Goal: Subscribe to service/newsletter

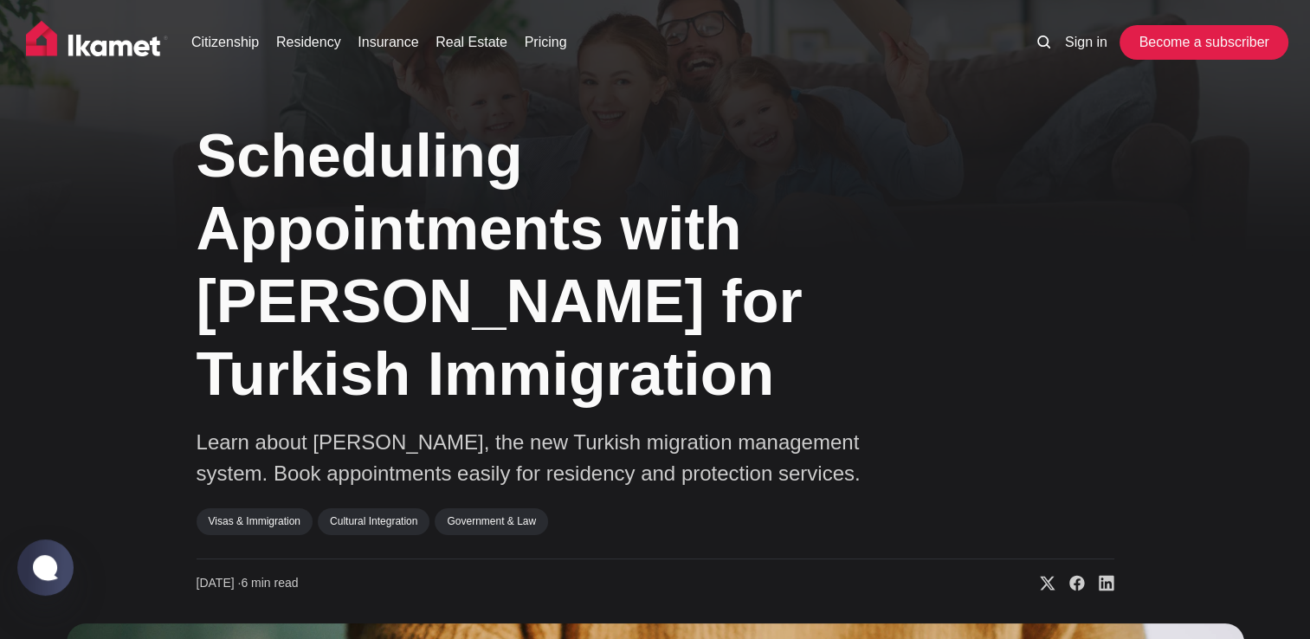
click at [1248, 34] on link "Become a subscriber" at bounding box center [1203, 42] width 159 height 35
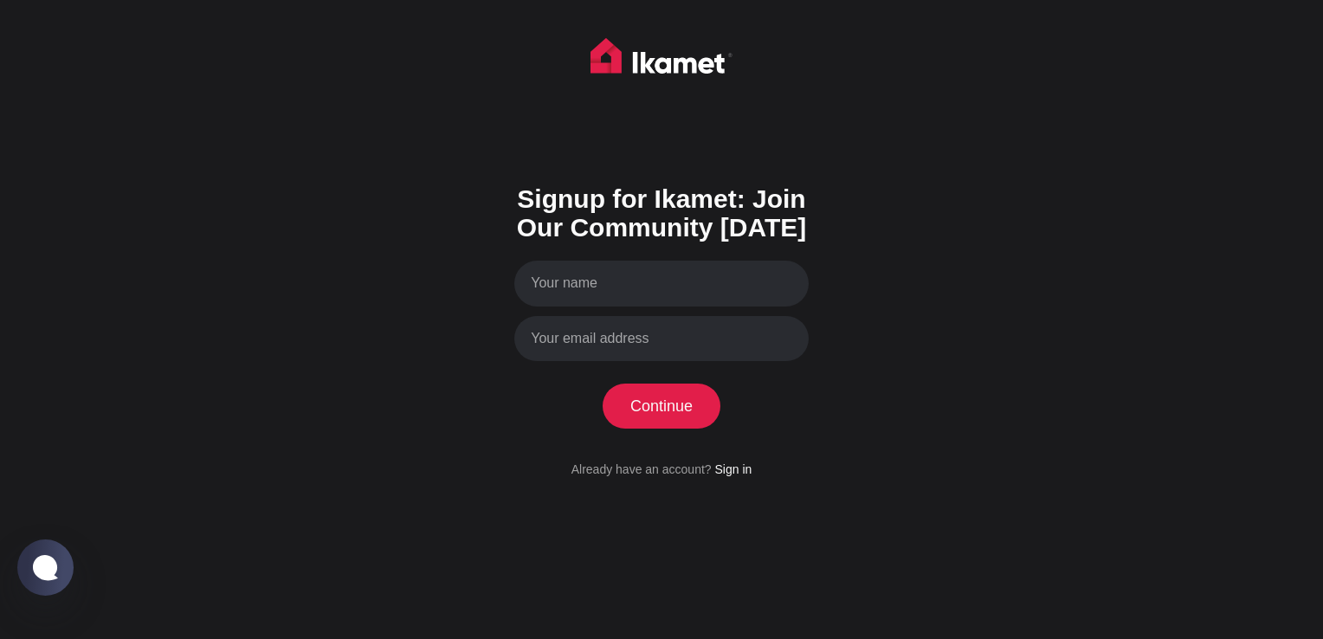
click at [1310, 617] on div "Signup for Ikamet: Join Our Community Today Continue Processing your applicatio…" at bounding box center [661, 319] width 1323 height 639
click at [1309, 616] on div "Signup for Ikamet: Join Our Community Today Continue Processing your applicatio…" at bounding box center [661, 319] width 1323 height 639
click at [668, 400] on button "Continue" at bounding box center [662, 406] width 119 height 45
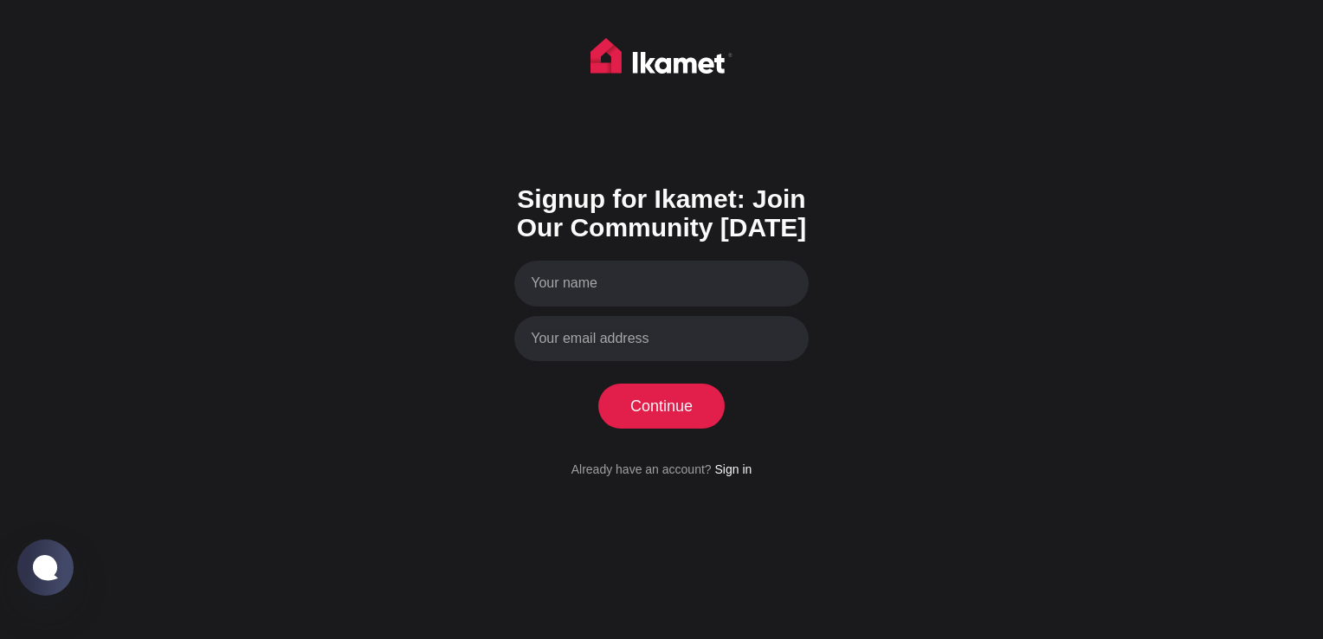
click at [668, 400] on button "Continue" at bounding box center [662, 406] width 119 height 45
